Goal: Information Seeking & Learning: Learn about a topic

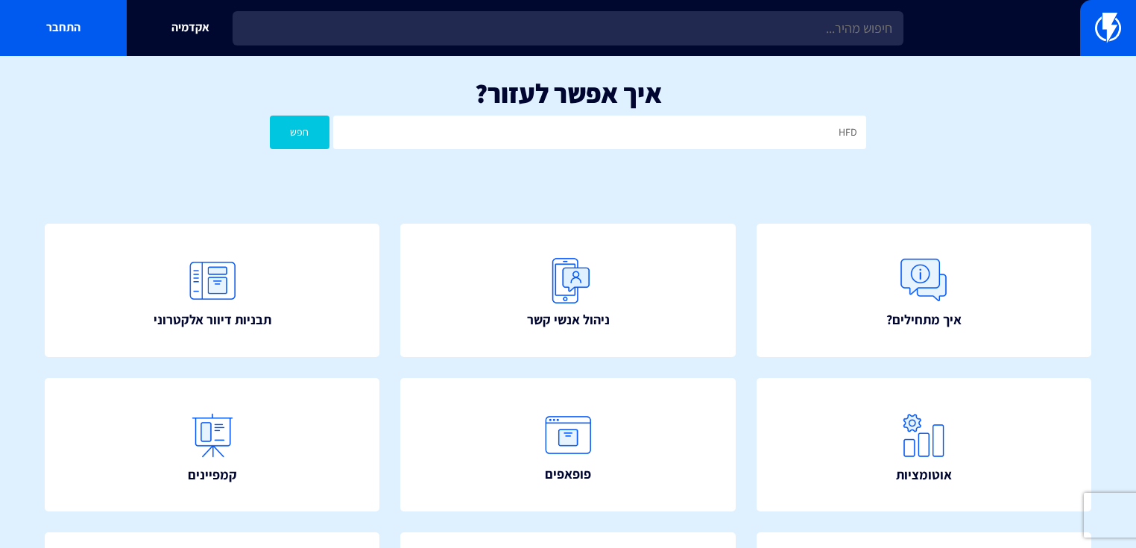
click at [270, 116] on button "חפש" at bounding box center [300, 133] width 60 height 34
click at [673, 122] on input "HFD" at bounding box center [599, 133] width 533 height 34
type input "חברת משלוחים"
click at [270, 116] on button "חפש" at bounding box center [300, 133] width 60 height 34
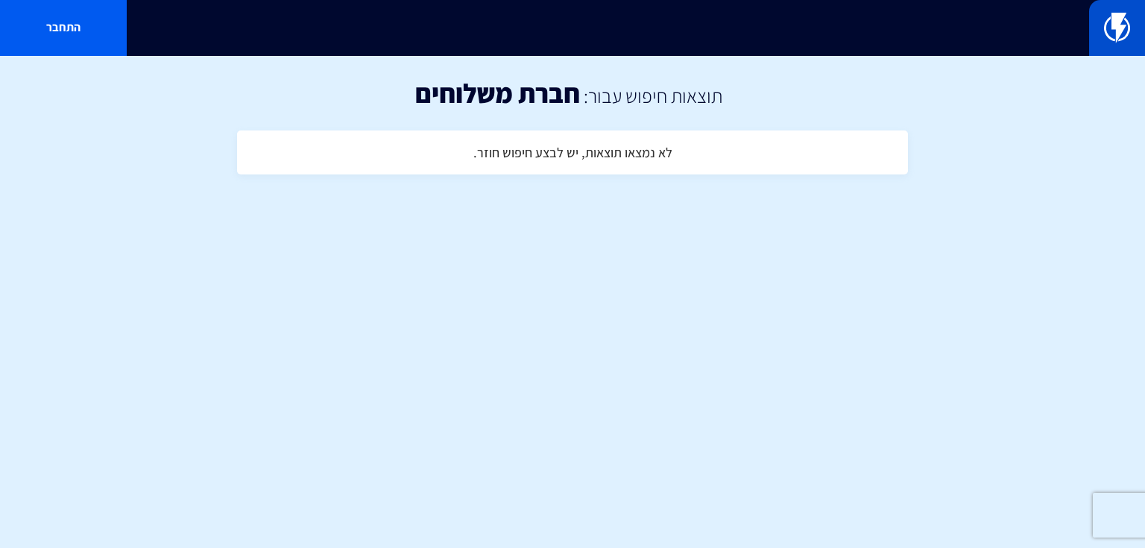
click at [1100, 28] on link at bounding box center [1117, 28] width 56 height 56
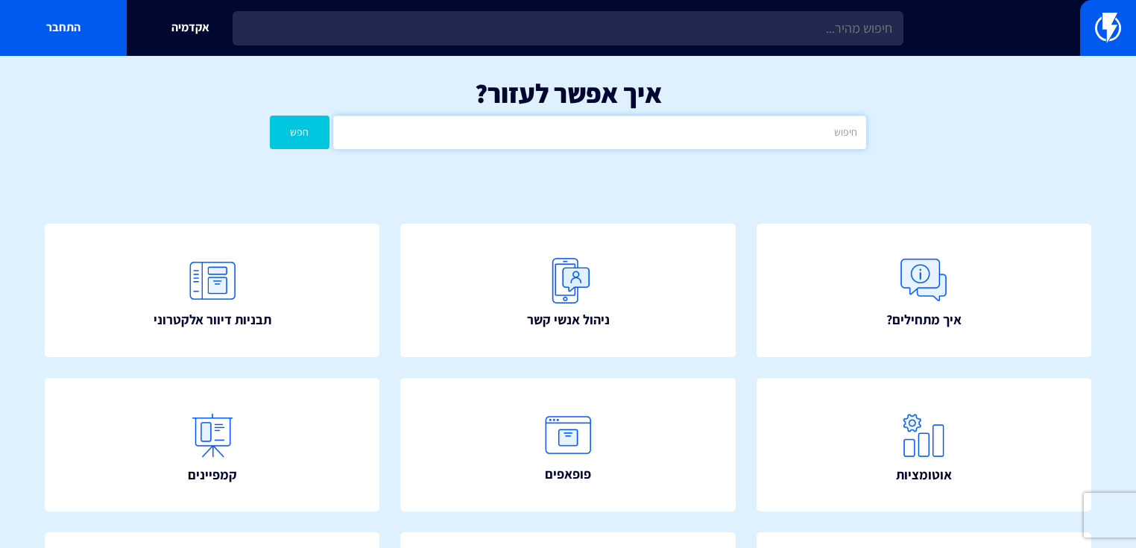
click at [602, 141] on input "text" at bounding box center [599, 133] width 533 height 34
type input "משלוחים"
click at [270, 116] on button "חפש" at bounding box center [300, 133] width 60 height 34
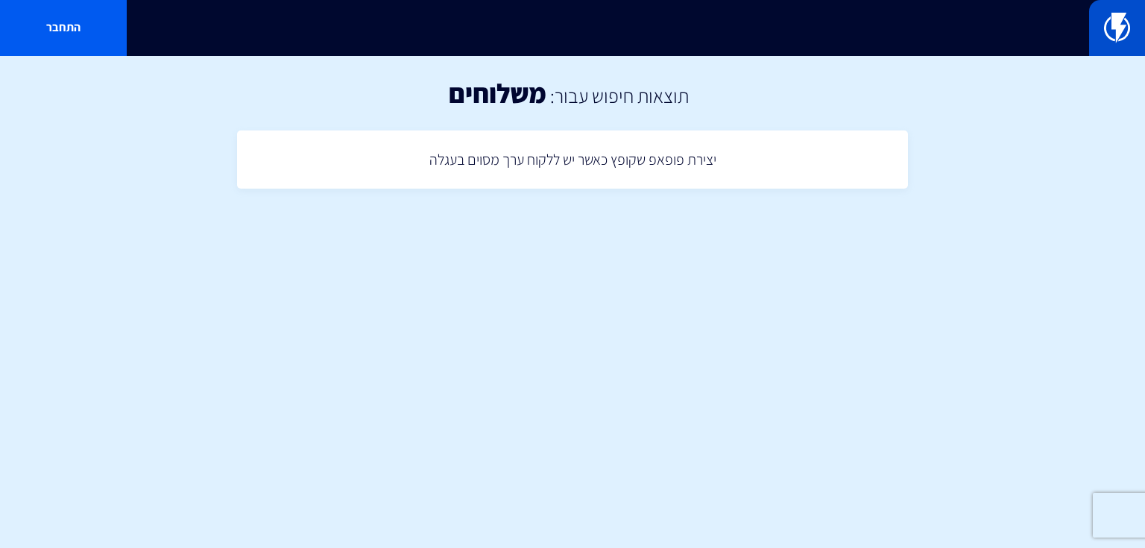
click at [1113, 27] on img at bounding box center [1117, 28] width 26 height 30
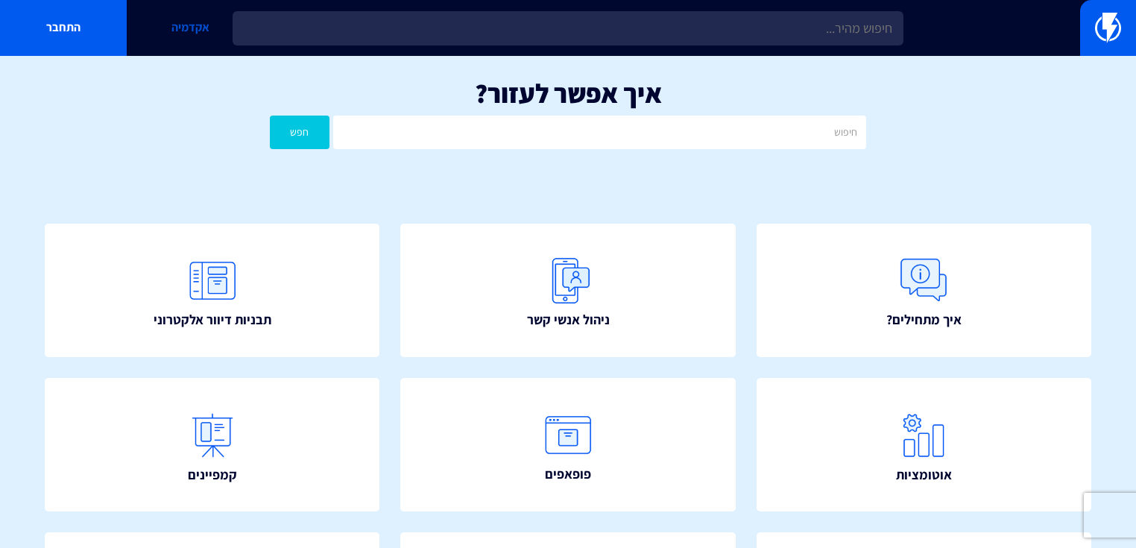
click at [186, 30] on link "אקדמיה" at bounding box center [190, 28] width 127 height 56
